Goal: Task Accomplishment & Management: Use online tool/utility

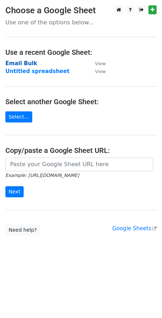
click at [22, 66] on strong "Email Bulk" at bounding box center [21, 63] width 32 height 6
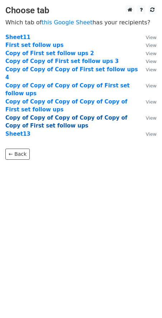
click at [41, 115] on strong "Copy of Copy of Copy of Copy of Copy of Copy of First set follow ups" at bounding box center [66, 122] width 122 height 15
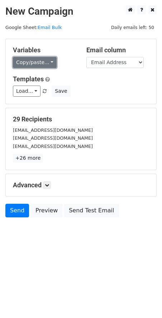
click at [42, 61] on link "Copy/paste..." at bounding box center [35, 62] width 44 height 11
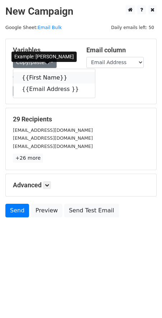
click at [44, 82] on link "{{First Name}}" at bounding box center [54, 77] width 82 height 11
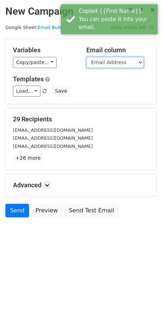
click at [118, 61] on select "First Name Email Address" at bounding box center [114, 62] width 57 height 11
click at [86, 57] on select "First Name Email Address" at bounding box center [114, 62] width 57 height 11
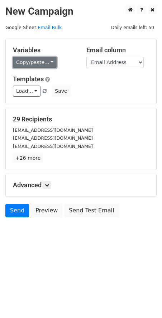
click at [45, 62] on link "Copy/paste..." at bounding box center [35, 62] width 44 height 11
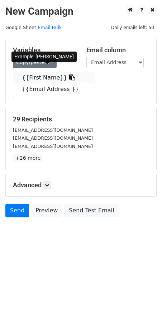
click at [37, 80] on link "{{First Name}}" at bounding box center [54, 77] width 82 height 11
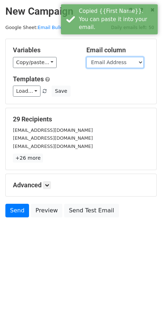
click at [135, 61] on select "First Name Email Address" at bounding box center [114, 62] width 57 height 11
click at [86, 57] on select "First Name Email Address" at bounding box center [114, 62] width 57 height 11
